Goal: Find specific page/section: Find specific page/section

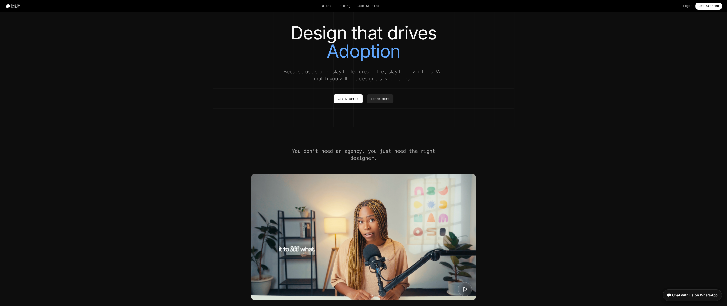
scroll to position [126, 0]
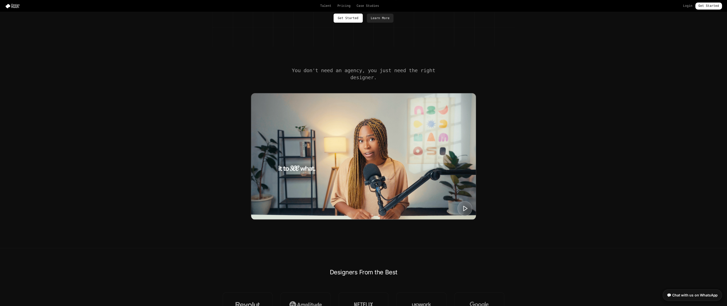
click at [464, 206] on polygon at bounding box center [466, 208] width 4 height 5
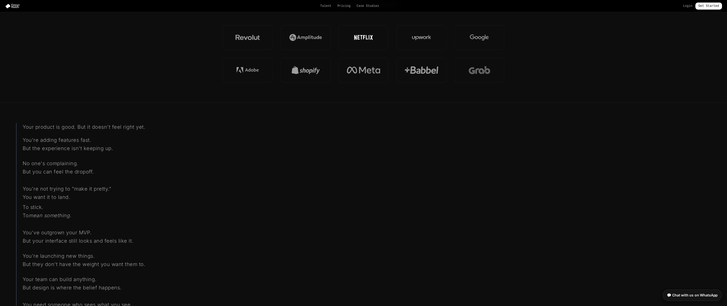
scroll to position [402, 0]
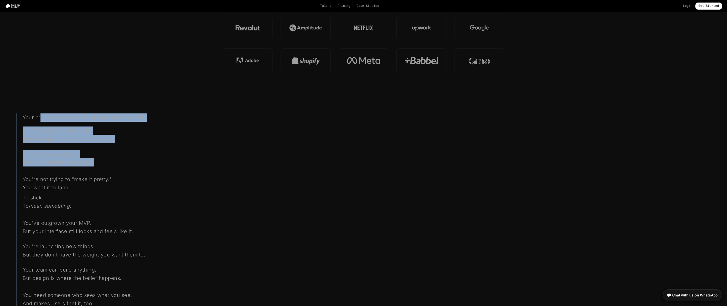
drag, startPoint x: 43, startPoint y: 116, endPoint x: 195, endPoint y: 167, distance: 159.7
click at [193, 166] on div "Your product is good. But it doesn't feel right yet. You're adding features fas…" at bounding box center [104, 212] width 177 height 198
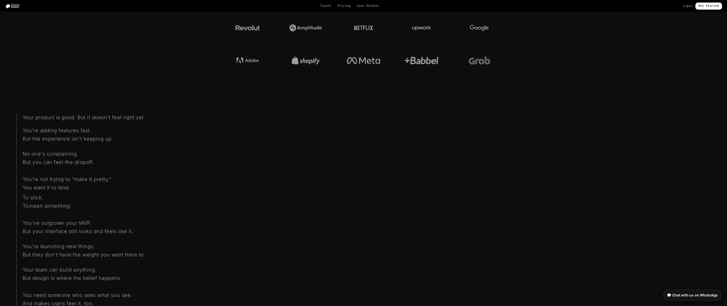
click at [228, 175] on section "Your product is good. But it doesn't feel right yet. You're adding features fas…" at bounding box center [363, 212] width 727 height 239
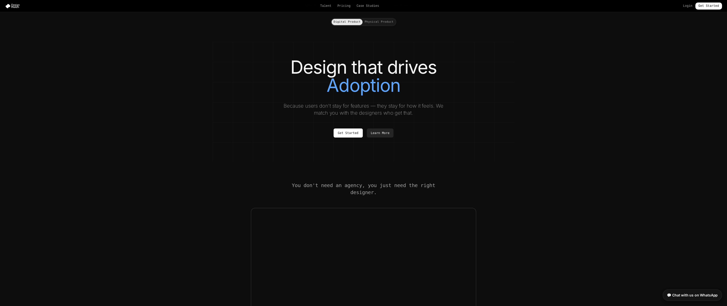
scroll to position [0, 0]
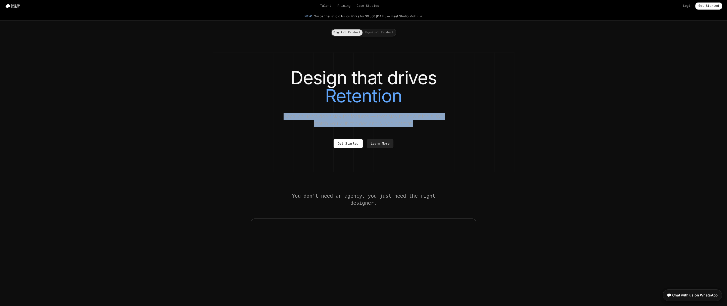
drag, startPoint x: 295, startPoint y: 115, endPoint x: 431, endPoint y: 123, distance: 137.0
click at [431, 123] on p "Because users don't stay for features — they stay for how it feels. We match yo…" at bounding box center [363, 120] width 169 height 14
click at [497, 124] on div "Design that drives Retention Because users don't stay for features — they stay …" at bounding box center [364, 108] width 282 height 79
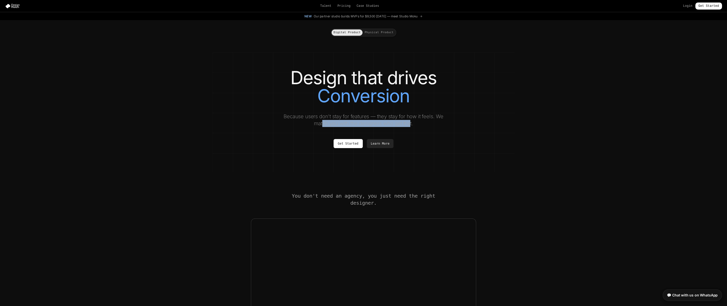
drag, startPoint x: 323, startPoint y: 123, endPoint x: 429, endPoint y: 125, distance: 105.9
click at [412, 125] on p "Because users don't stay for features — they stay for how it feels. We match yo…" at bounding box center [363, 120] width 169 height 14
click at [496, 124] on div "Design that drives Conversion Because users don't stay for features — they stay…" at bounding box center [364, 108] width 282 height 79
drag, startPoint x: 306, startPoint y: 15, endPoint x: 449, endPoint y: 18, distance: 143.2
click at [429, 17] on div "New Our partner studio builds MVPs for $9,500 [DATE] — meet Studio Moku" at bounding box center [364, 16] width 282 height 4
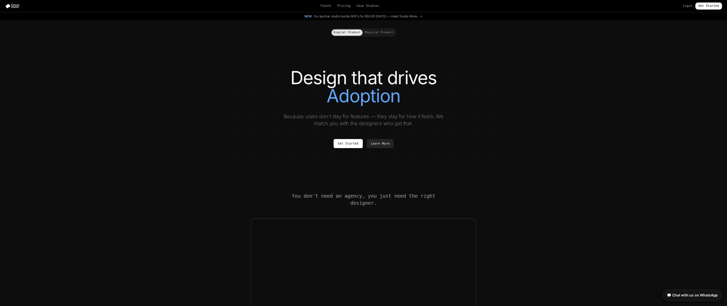
click at [507, 32] on div "Digital Product Physical Product" at bounding box center [364, 29] width 302 height 16
click at [379, 32] on button "Physical Product" at bounding box center [379, 32] width 33 height 6
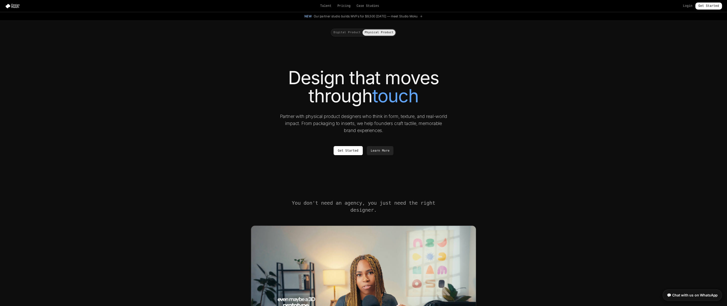
click at [350, 34] on button "Digital Product" at bounding box center [347, 32] width 31 height 6
